Goal: Information Seeking & Learning: Check status

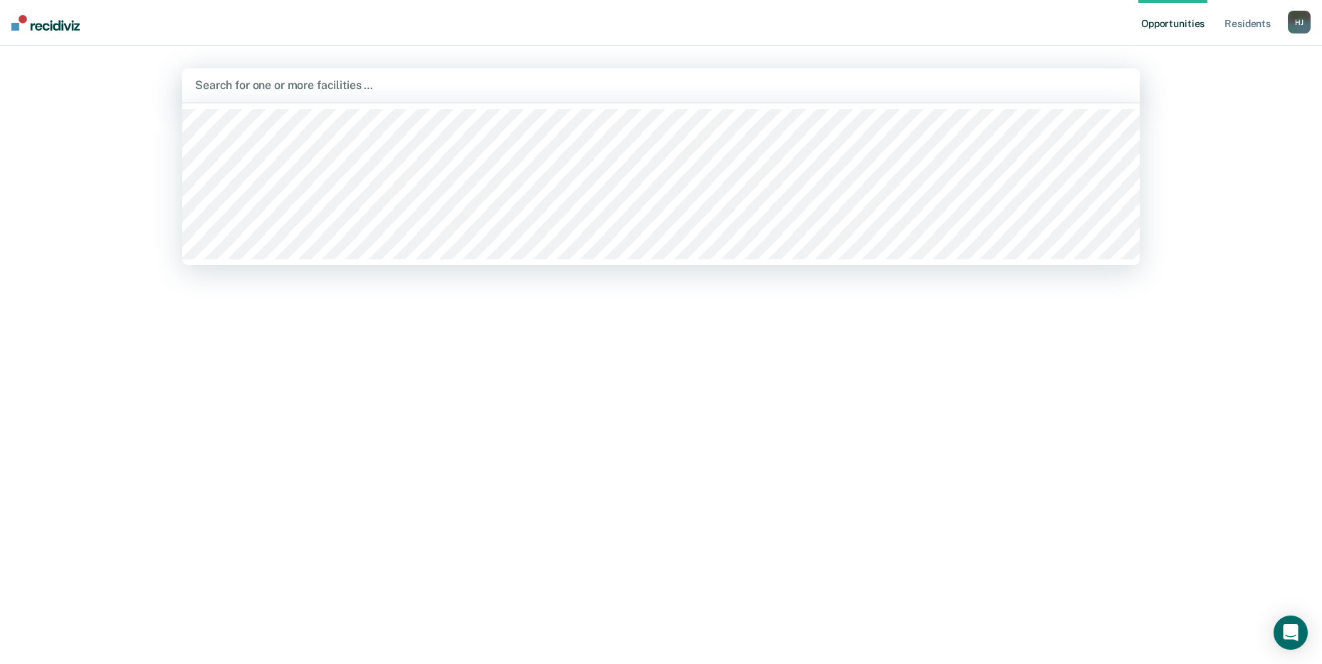
click at [382, 81] on div at bounding box center [661, 85] width 932 height 16
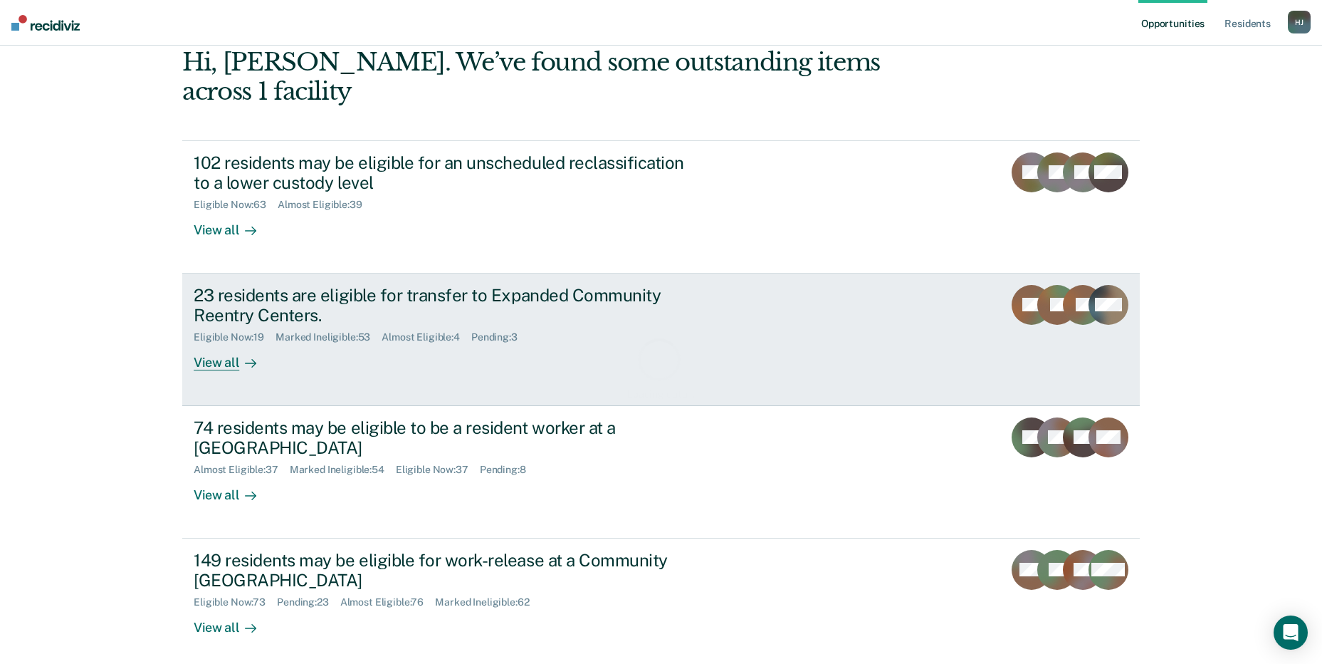
scroll to position [107, 0]
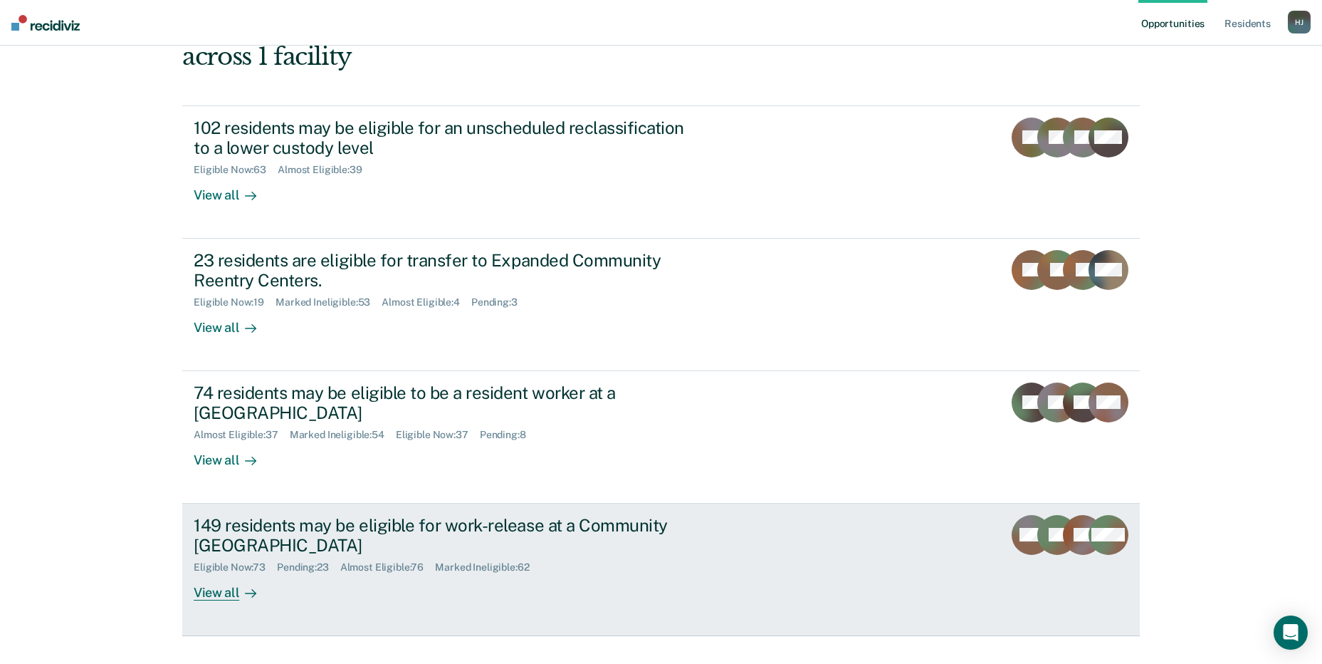
click at [505, 515] on div "149 residents may be eligible for work-release at a Community [GEOGRAPHIC_DATA]" at bounding box center [444, 535] width 500 height 41
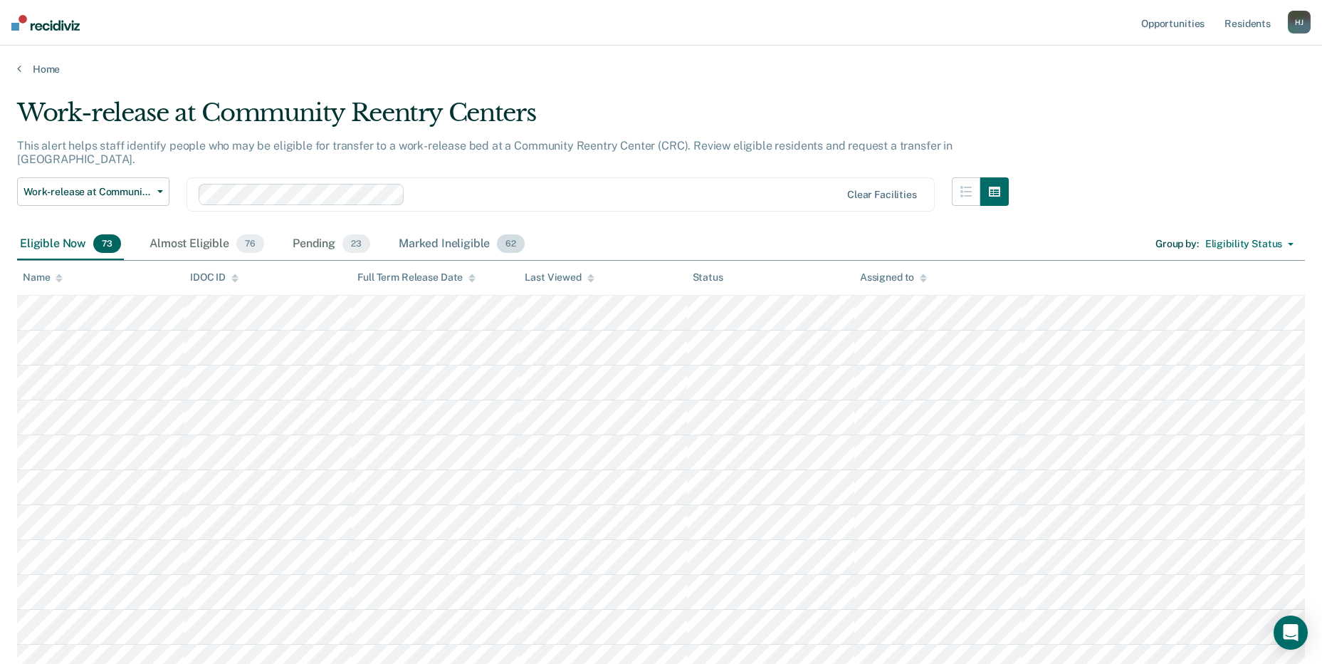
click at [429, 233] on div "Marked Ineligible 62" at bounding box center [462, 244] width 132 height 31
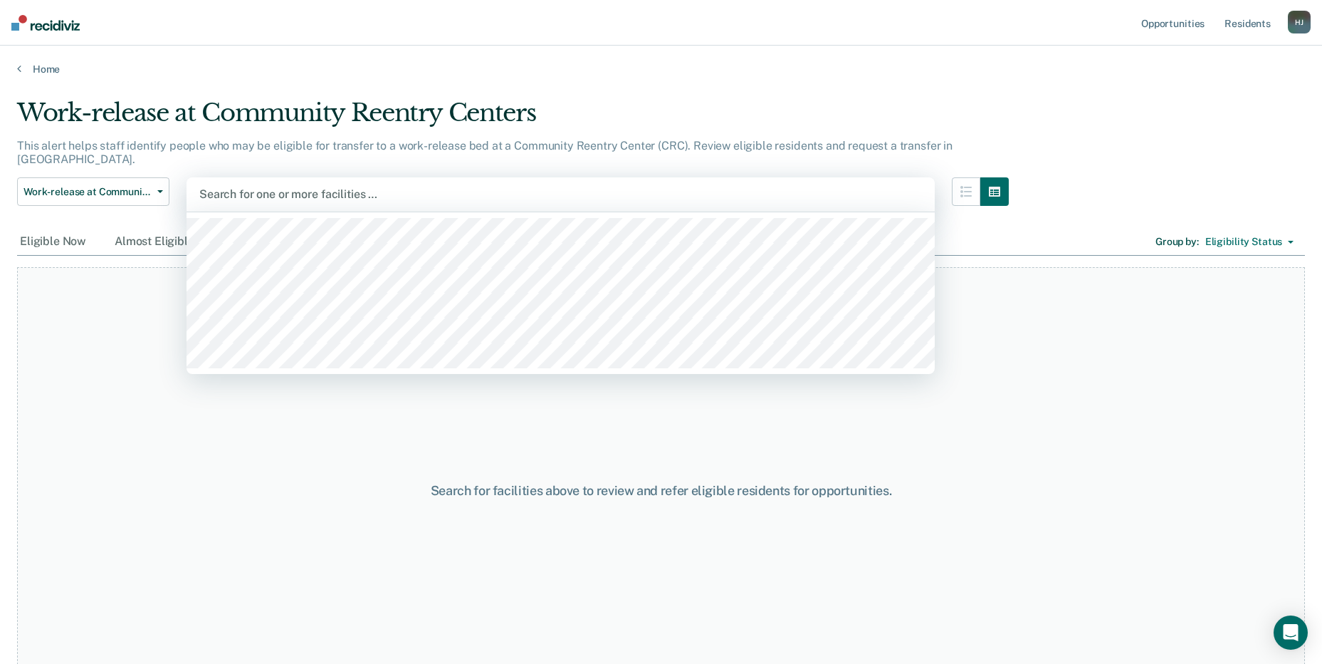
click at [333, 186] on div at bounding box center [560, 194] width 723 height 16
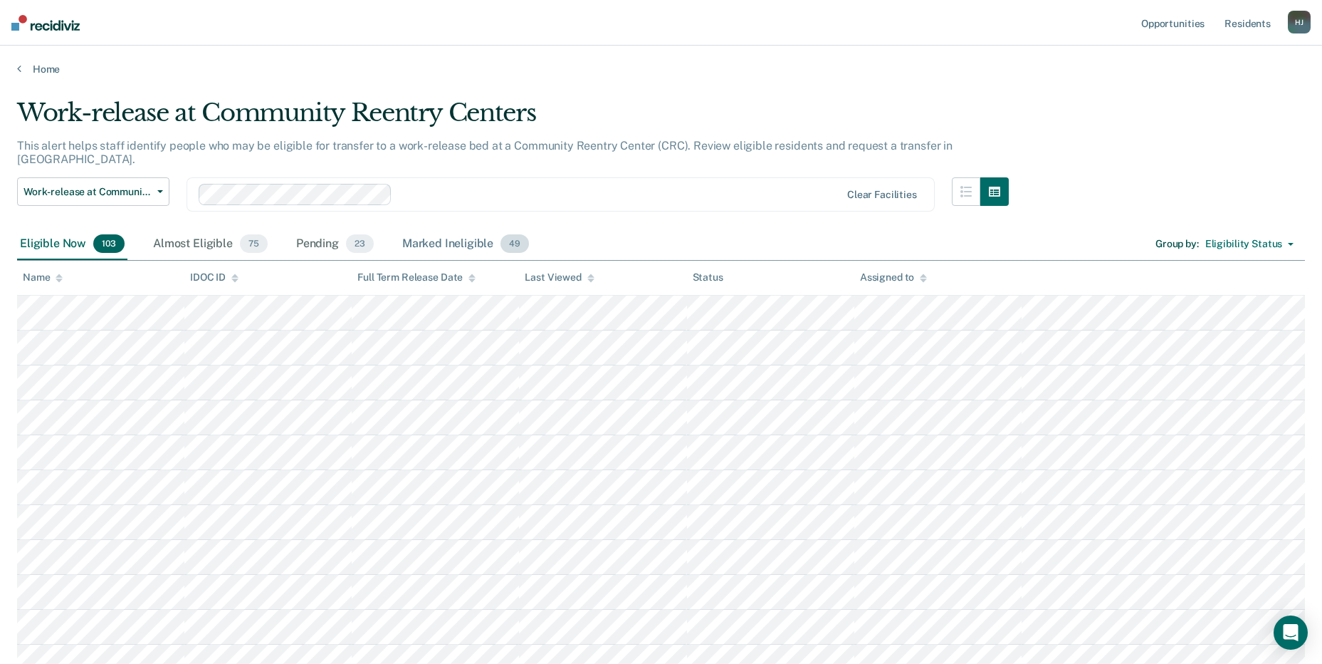
click at [486, 233] on div "Marked Ineligible 49" at bounding box center [465, 244] width 132 height 31
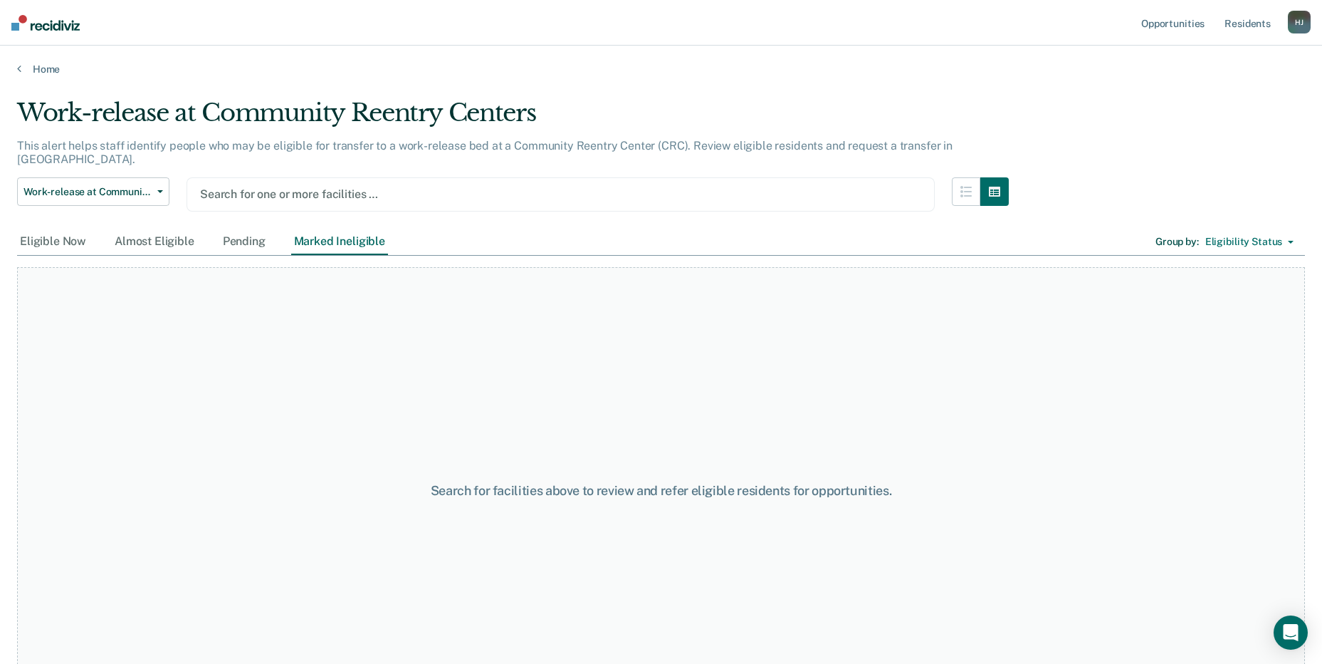
click at [218, 177] on div "Search for one or more facilities …" at bounding box center [561, 194] width 748 height 34
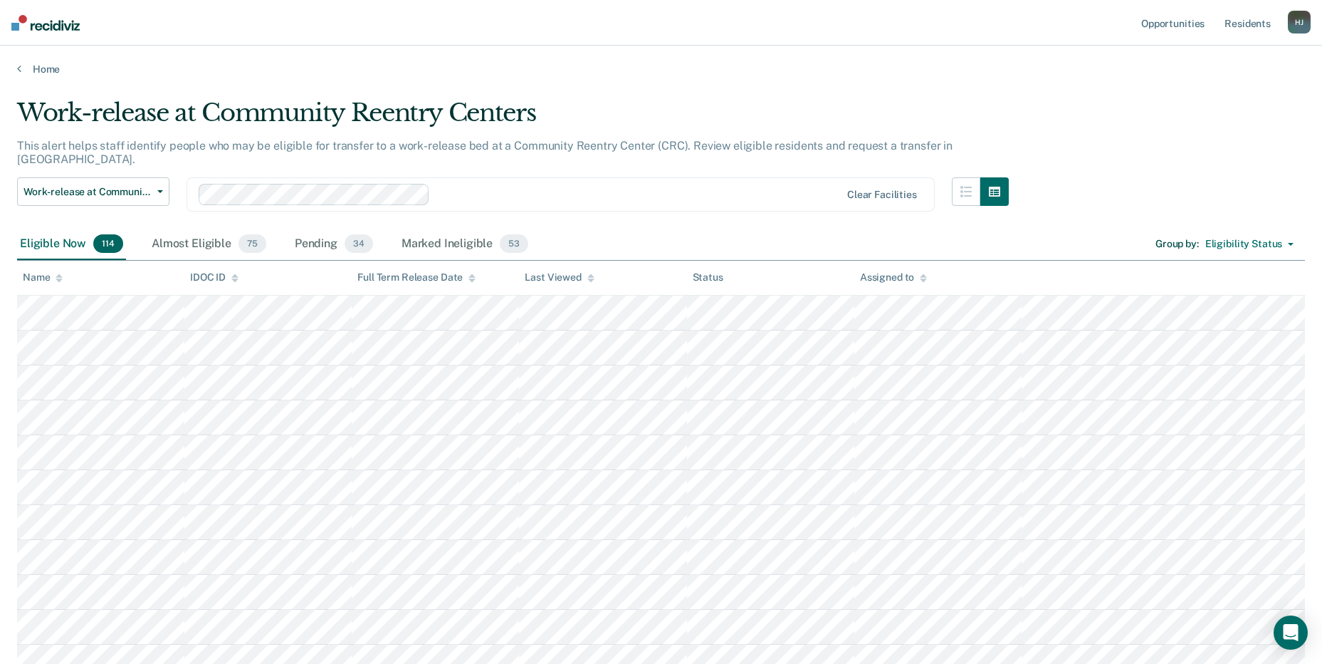
scroll to position [71, 0]
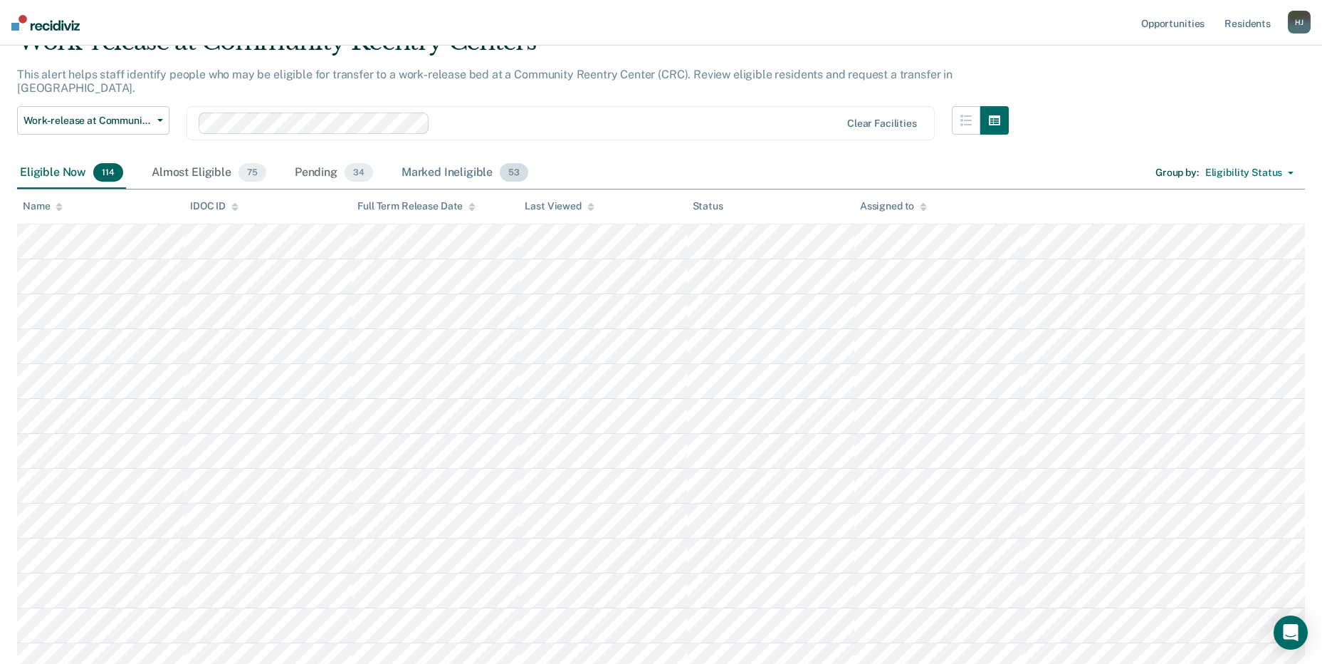
click at [449, 159] on div "Marked Ineligible 53" at bounding box center [465, 172] width 132 height 31
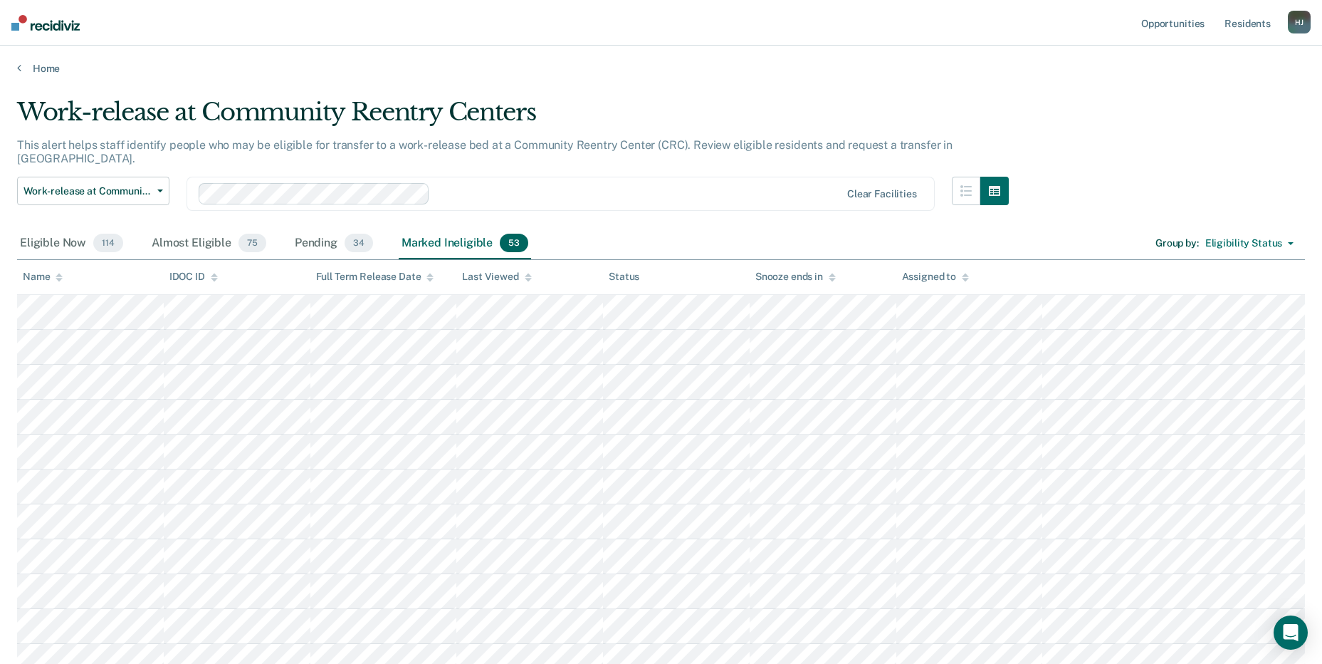
scroll to position [0, 0]
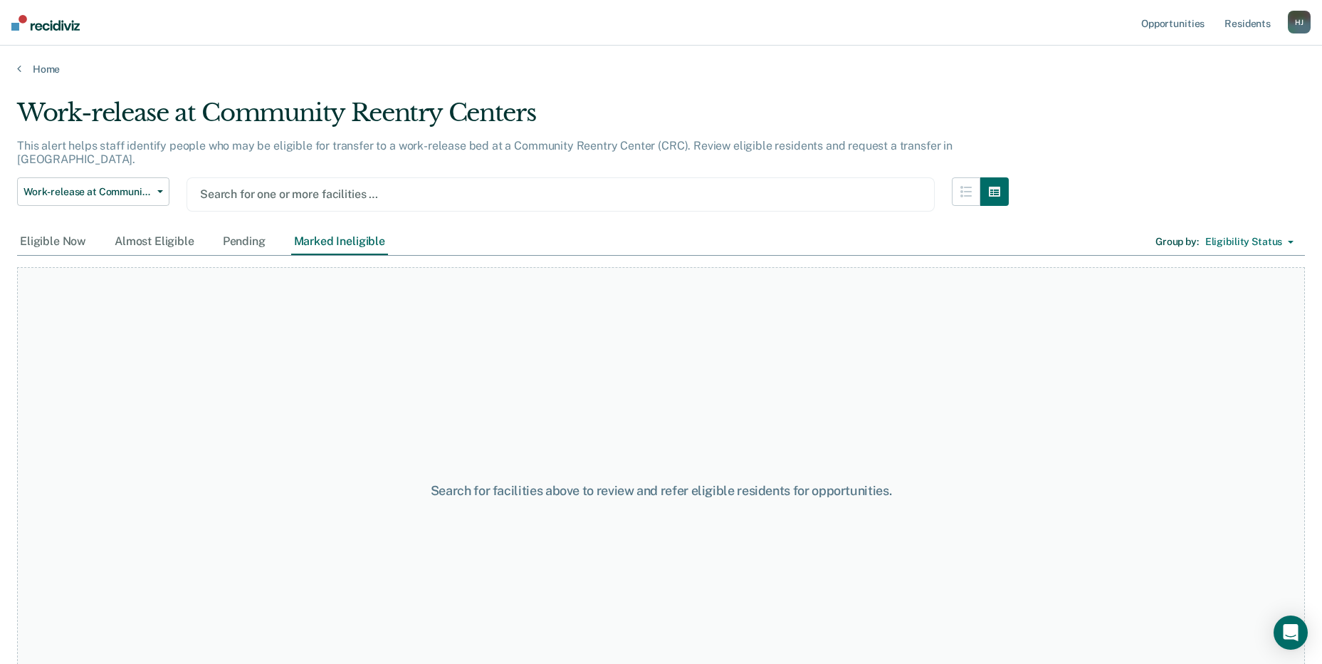
click at [411, 186] on div at bounding box center [560, 194] width 721 height 16
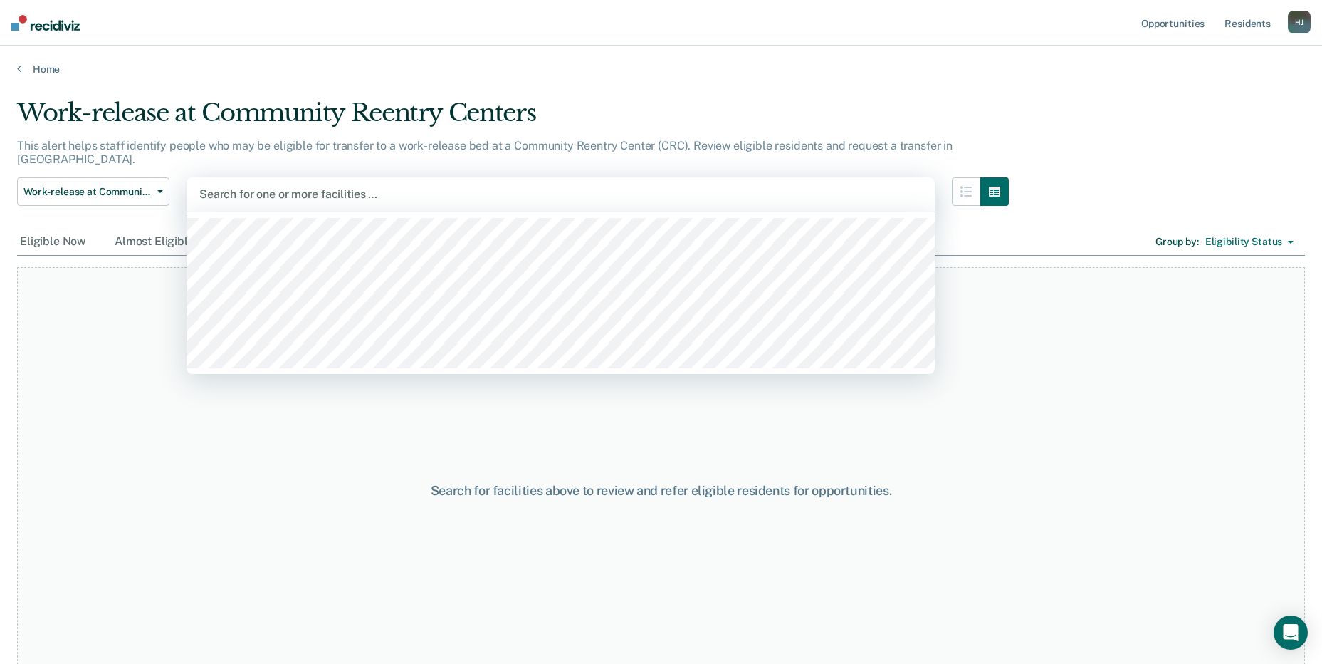
click at [387, 53] on div "Home" at bounding box center [661, 61] width 1322 height 30
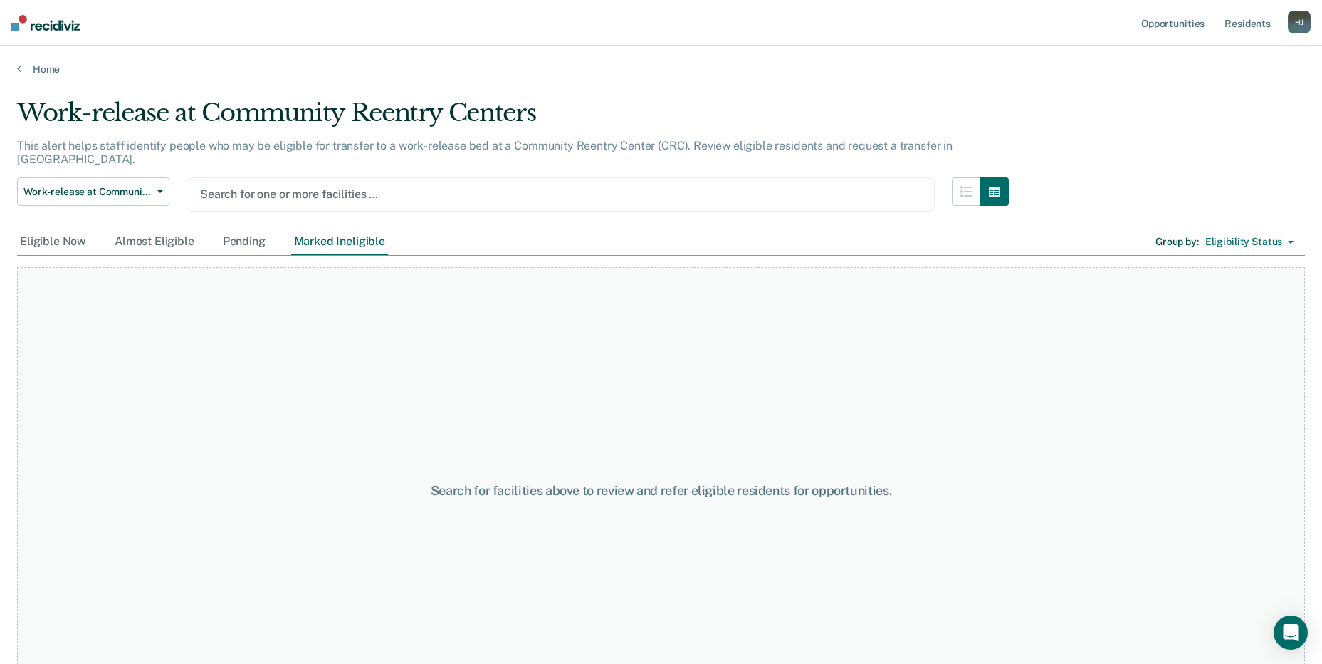
click at [528, 41] on nav "Opportunities Resident s [PERSON_NAME] Profile How it works Log Out" at bounding box center [661, 23] width 1322 height 46
